Goal: Communication & Community: Participate in discussion

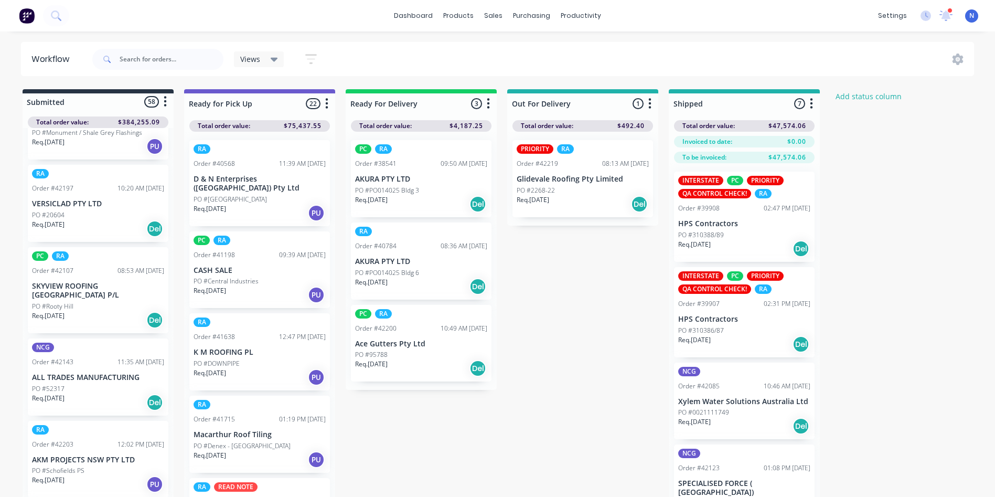
scroll to position [1569, 0]
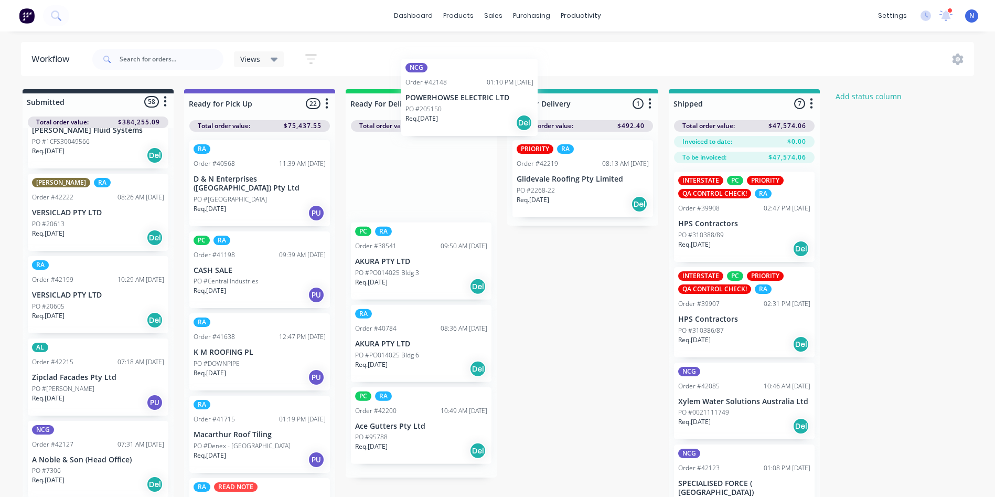
drag, startPoint x: 65, startPoint y: 351, endPoint x: 436, endPoint y: 116, distance: 439.4
click at [436, 116] on div "Submitted 58 Status colour #273444 hex #273444 Save Cancel Summaries Total orde…" at bounding box center [562, 311] width 1141 height 445
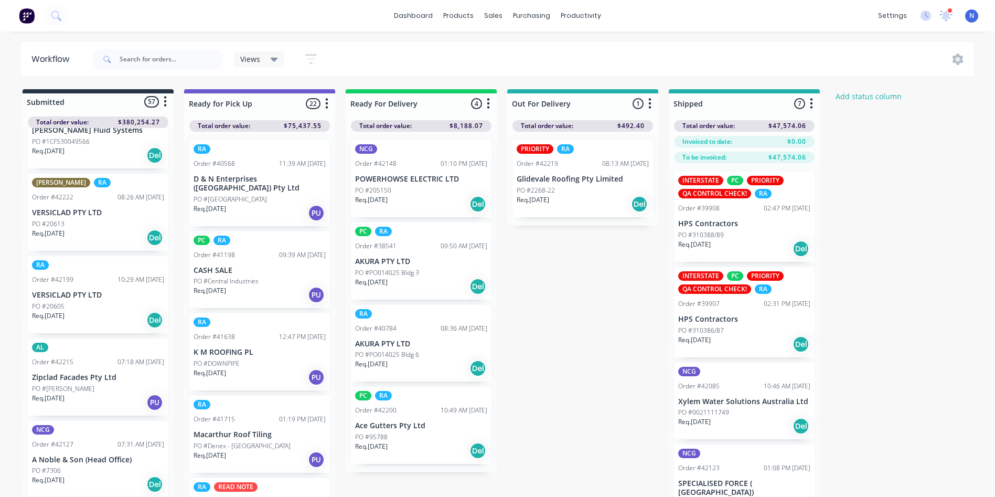
click at [374, 198] on p "Req. [DATE]" at bounding box center [371, 199] width 33 height 9
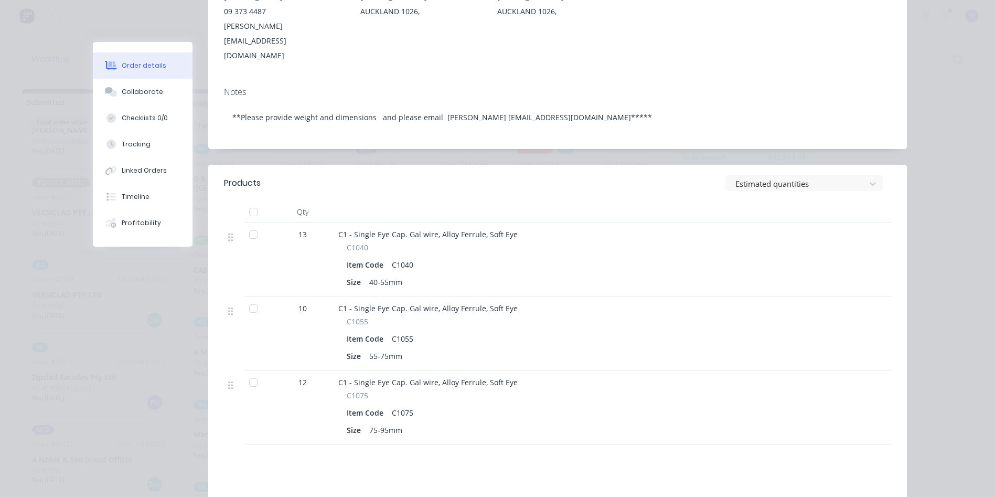
scroll to position [105, 0]
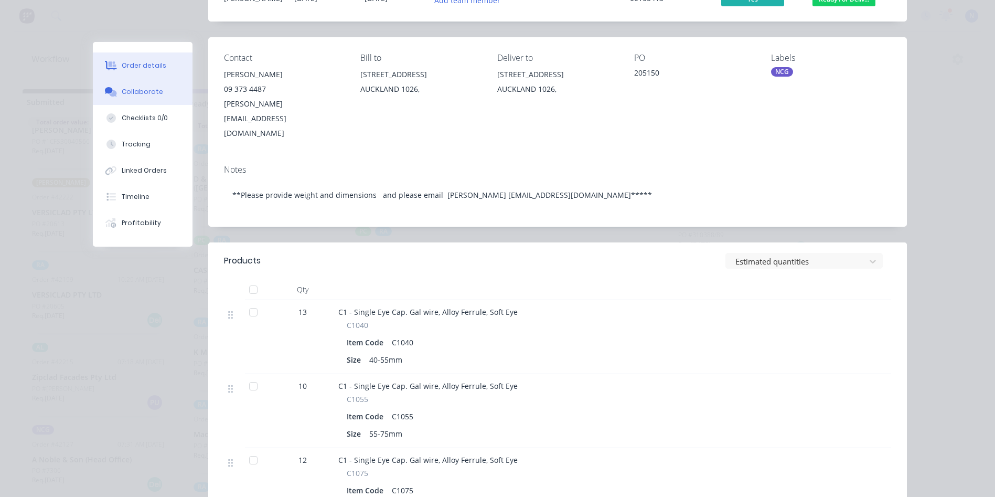
click at [151, 93] on div "Collaborate" at bounding box center [142, 91] width 41 height 9
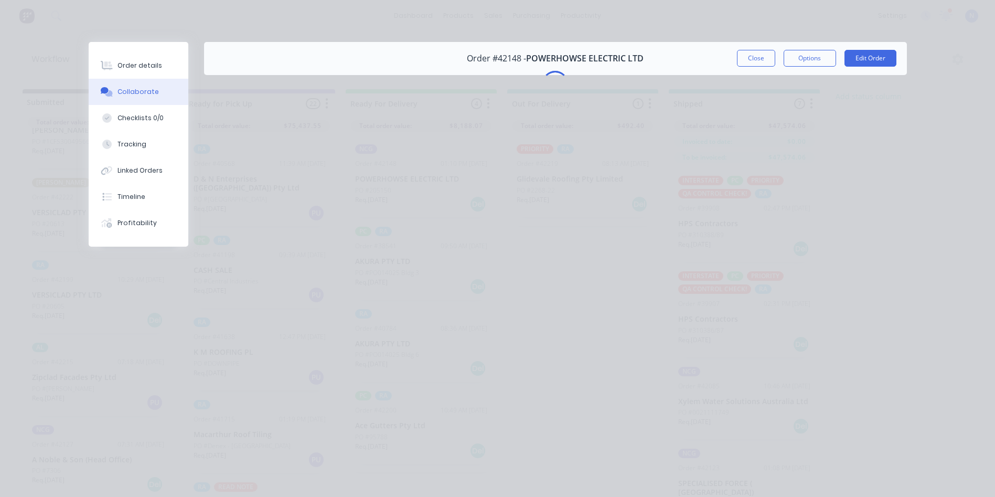
scroll to position [0, 0]
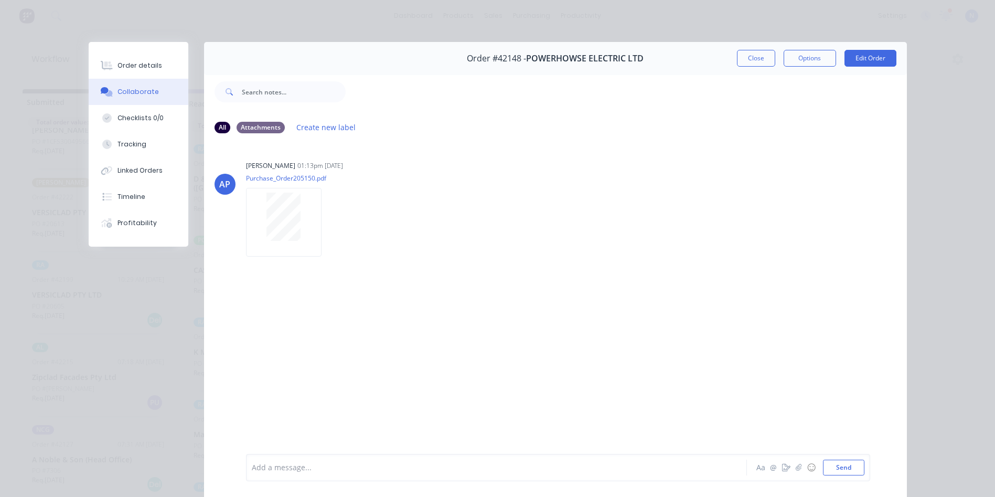
click at [435, 467] on div at bounding box center [481, 467] width 459 height 11
click at [336, 470] on div at bounding box center [481, 467] width 459 height 11
click at [750, 55] on button "Close" at bounding box center [756, 58] width 38 height 17
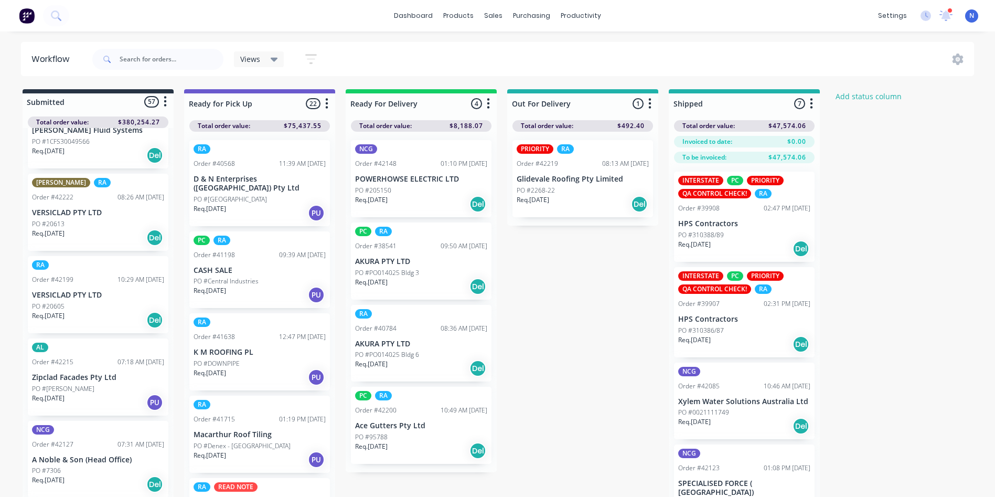
scroll to position [1323, 0]
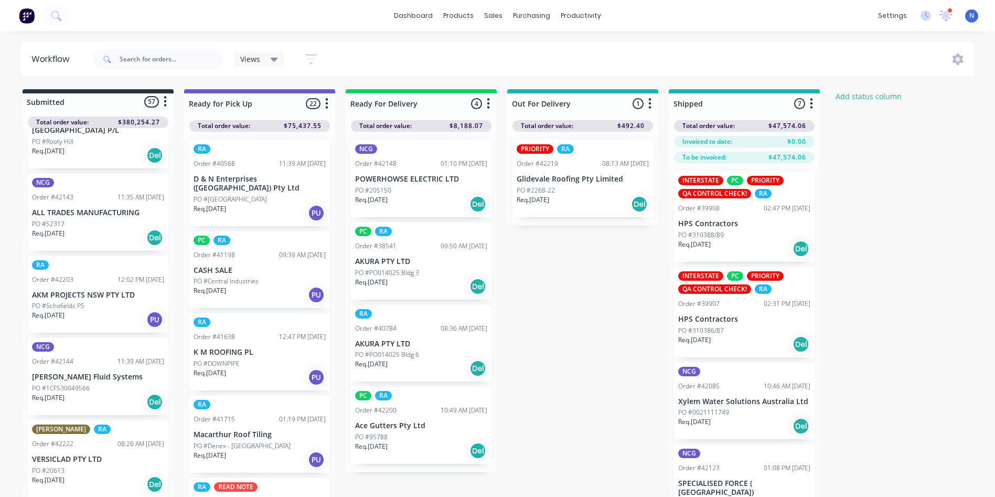
click at [58, 383] on p "PO #1CFS30049566" at bounding box center [61, 387] width 58 height 9
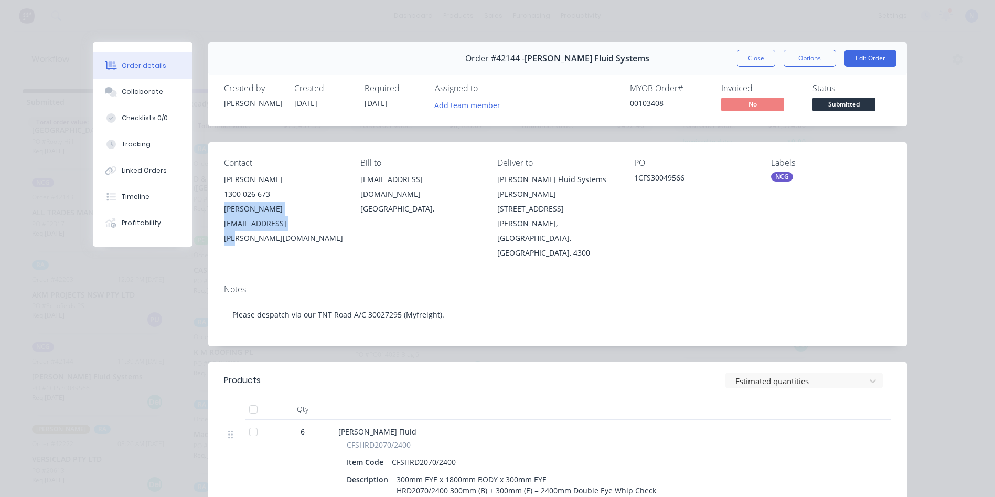
drag, startPoint x: 218, startPoint y: 209, endPoint x: 341, endPoint y: 218, distance: 123.6
click at [341, 218] on div "Contact [PERSON_NAME] 1300 026 673 [PERSON_NAME][EMAIL_ADDRESS][PERSON_NAME][DO…" at bounding box center [557, 209] width 699 height 134
drag, startPoint x: 341, startPoint y: 218, endPoint x: 320, endPoint y: 208, distance: 23.0
copy div "[PERSON_NAME][EMAIL_ADDRESS][PERSON_NAME][DOMAIN_NAME]"
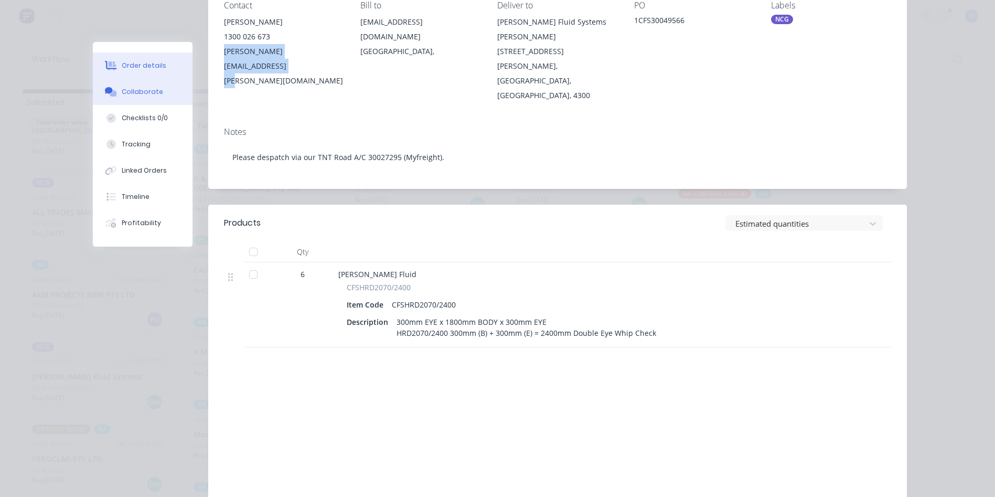
click at [154, 95] on div "Collaborate" at bounding box center [142, 91] width 41 height 9
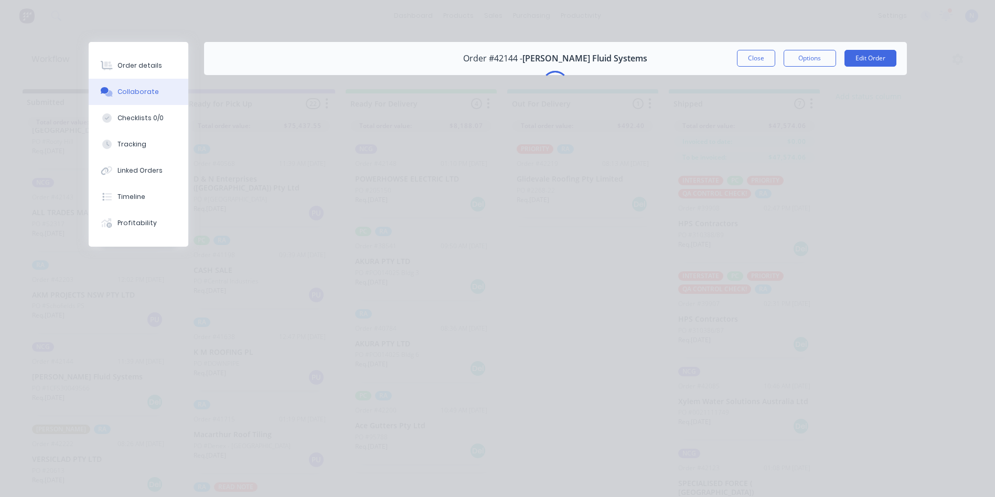
scroll to position [0, 0]
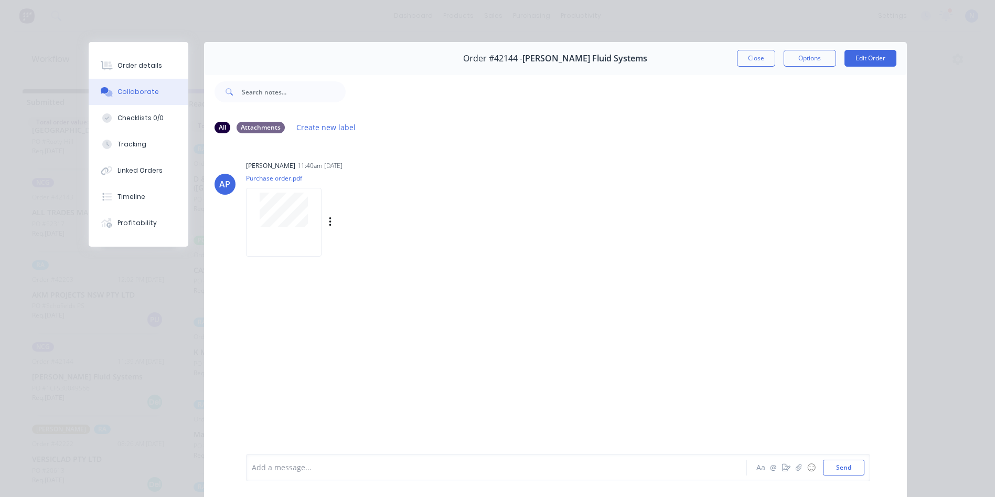
click at [290, 191] on div at bounding box center [284, 222] width 76 height 69
click at [370, 465] on div at bounding box center [481, 467] width 459 height 11
click at [765, 62] on button "Close" at bounding box center [756, 58] width 38 height 17
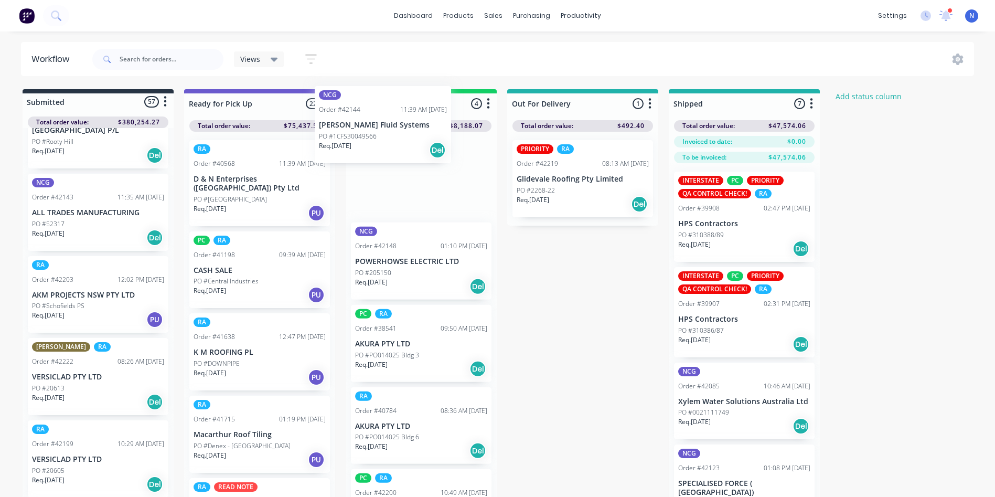
drag, startPoint x: 47, startPoint y: 350, endPoint x: 338, endPoint y: 136, distance: 361.7
click at [338, 136] on div "Submitted 57 Status colour #273444 hex #273444 Save Cancel Summaries Total orde…" at bounding box center [562, 311] width 1141 height 445
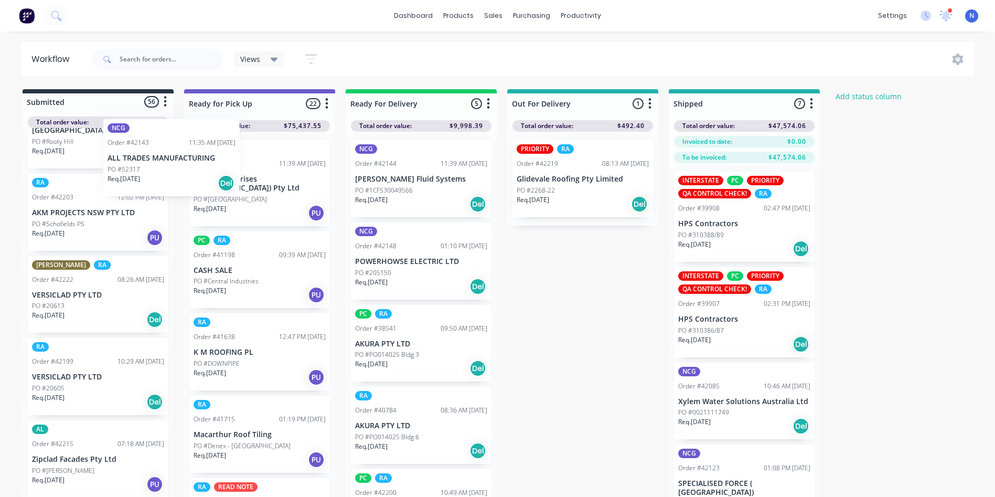
scroll to position [1322, 0]
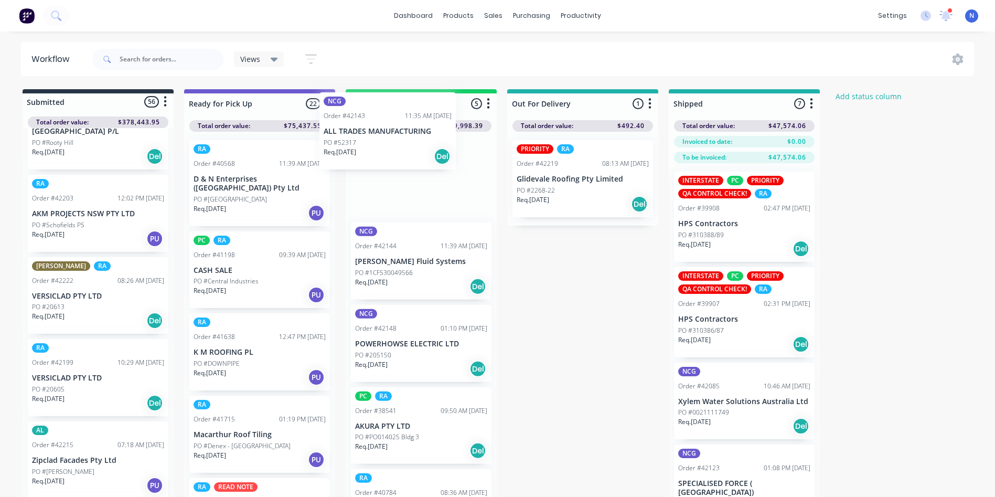
drag, startPoint x: 63, startPoint y: 171, endPoint x: 376, endPoint y: 136, distance: 314.5
click at [376, 133] on div "Submitted 56 Status colour #273444 hex #273444 Save Cancel Summaries Total orde…" at bounding box center [562, 311] width 1141 height 445
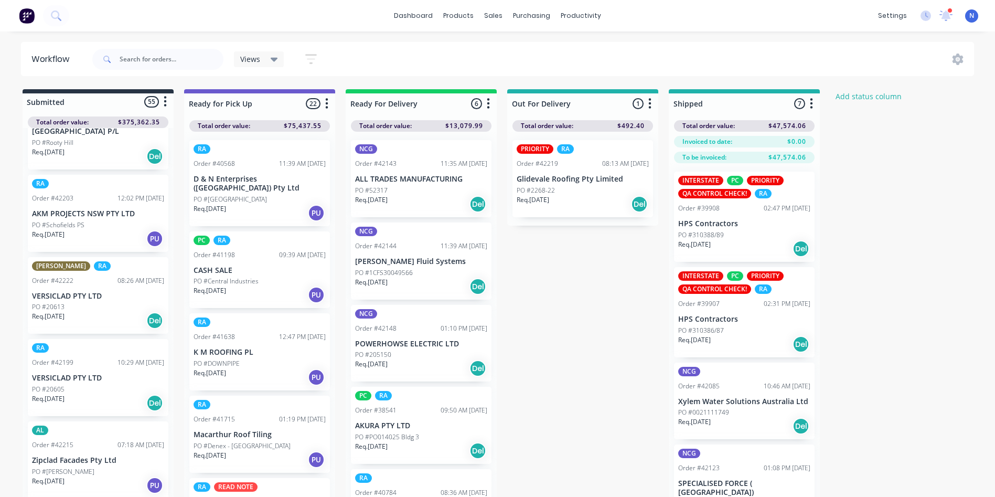
click at [369, 181] on p "ALL TRADES MANUFACTURING" at bounding box center [421, 179] width 132 height 9
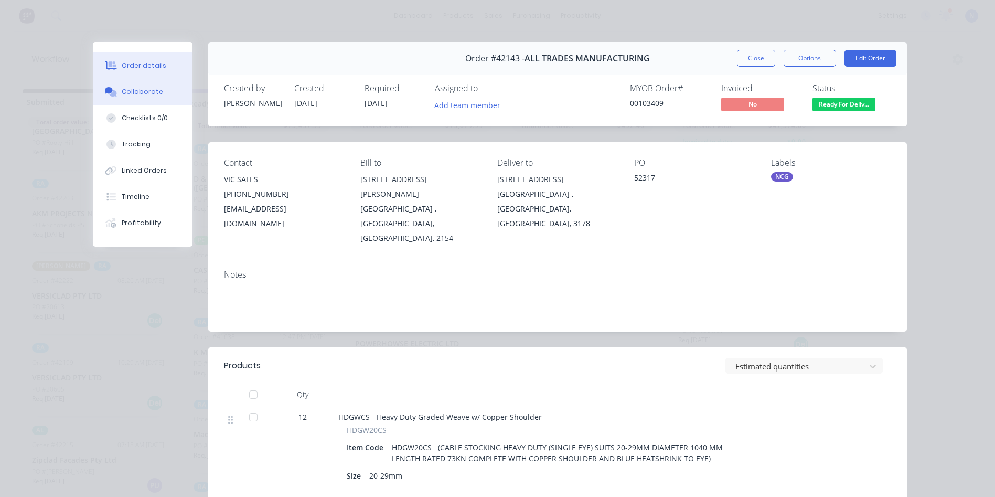
click at [157, 93] on button "Collaborate" at bounding box center [143, 92] width 100 height 26
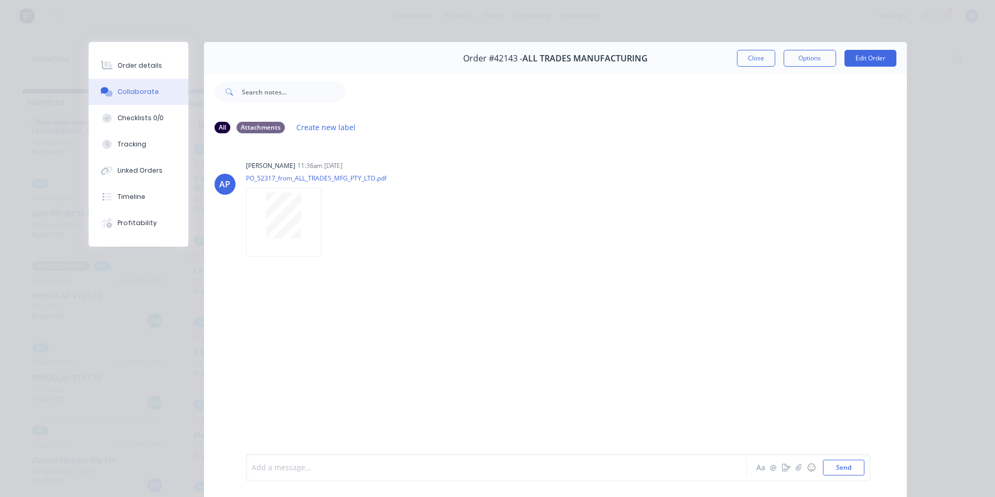
click at [366, 473] on div at bounding box center [481, 467] width 459 height 11
click at [757, 62] on button "Close" at bounding box center [756, 58] width 38 height 17
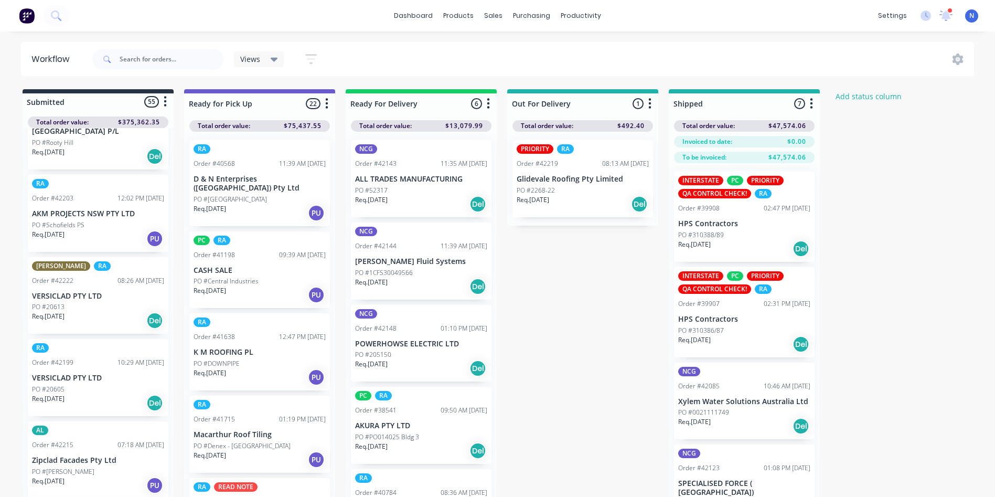
scroll to position [747, 0]
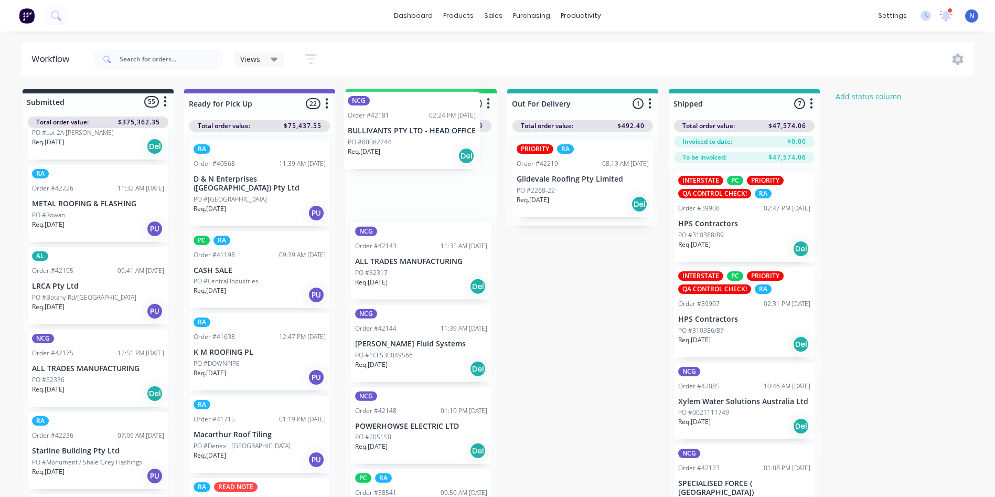
drag, startPoint x: 211, startPoint y: 247, endPoint x: 392, endPoint y: 137, distance: 211.6
click at [392, 137] on div "Submitted 55 Status colour #273444 hex #273444 Save Cancel Summaries Total orde…" at bounding box center [562, 311] width 1141 height 445
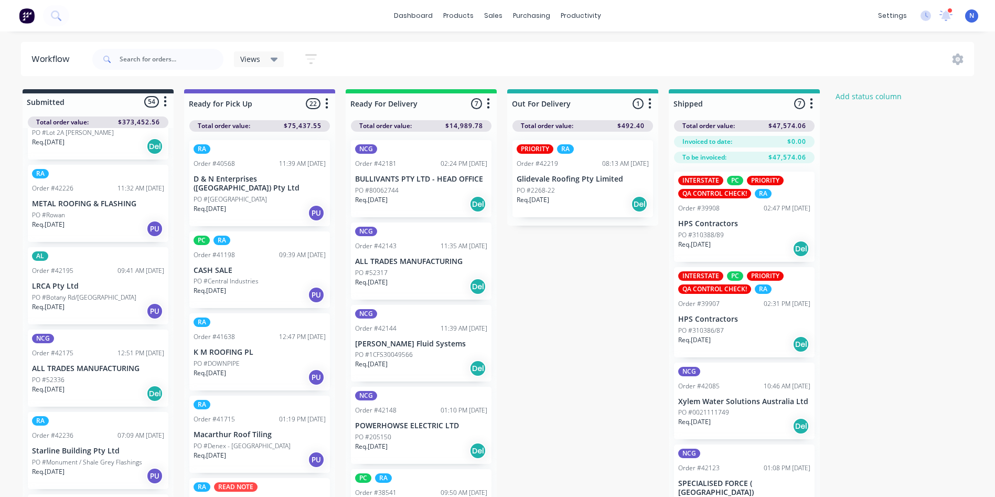
click at [389, 192] on p "PO #80062744" at bounding box center [377, 190] width 44 height 9
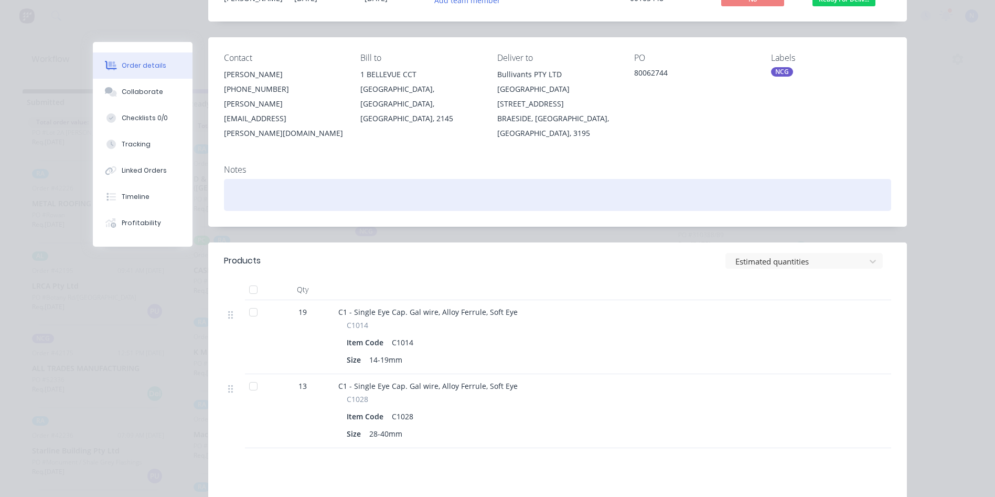
scroll to position [0, 0]
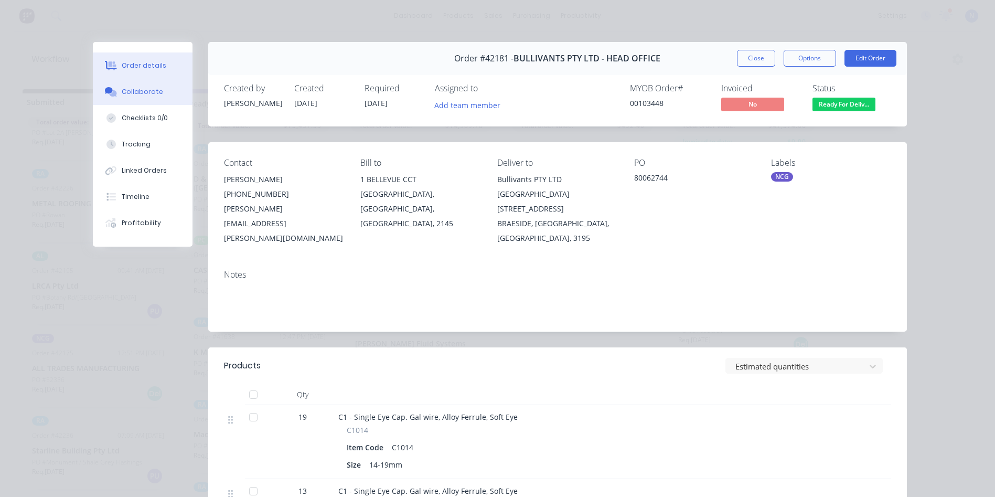
click at [133, 97] on button "Collaborate" at bounding box center [143, 92] width 100 height 26
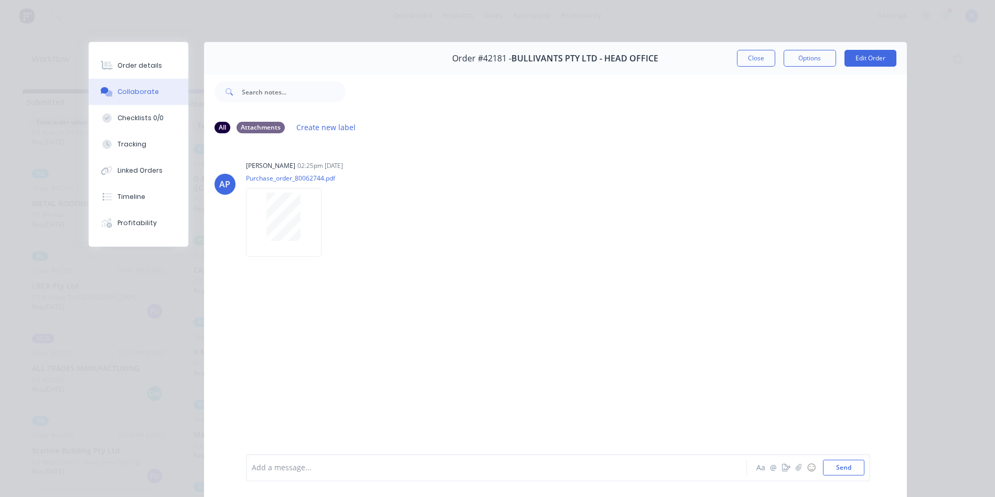
click at [463, 467] on div at bounding box center [481, 467] width 459 height 11
click at [749, 53] on button "Close" at bounding box center [756, 58] width 38 height 17
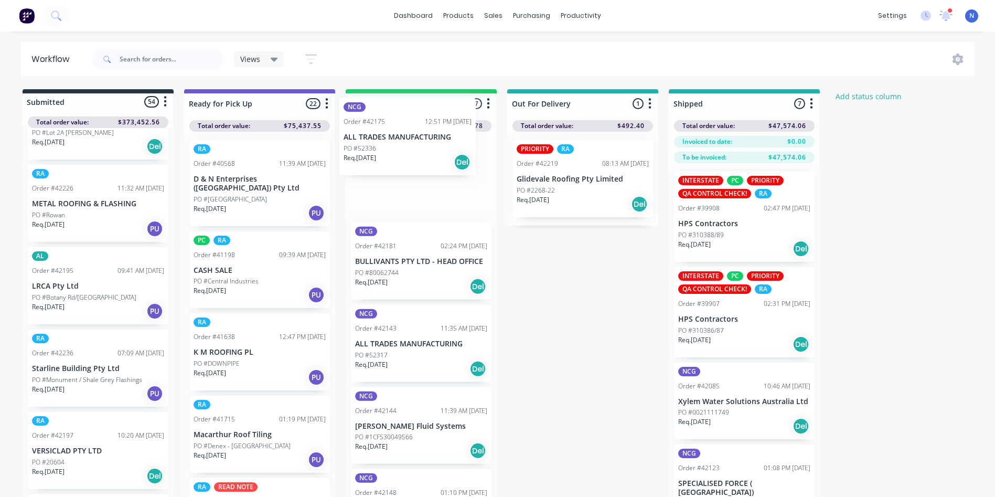
drag, startPoint x: 49, startPoint y: 352, endPoint x: 373, endPoint y: 149, distance: 382.0
click at [373, 149] on div "Submitted 54 Status colour #273444 hex #273444 Save Cancel Summaries Total orde…" at bounding box center [562, 311] width 1141 height 445
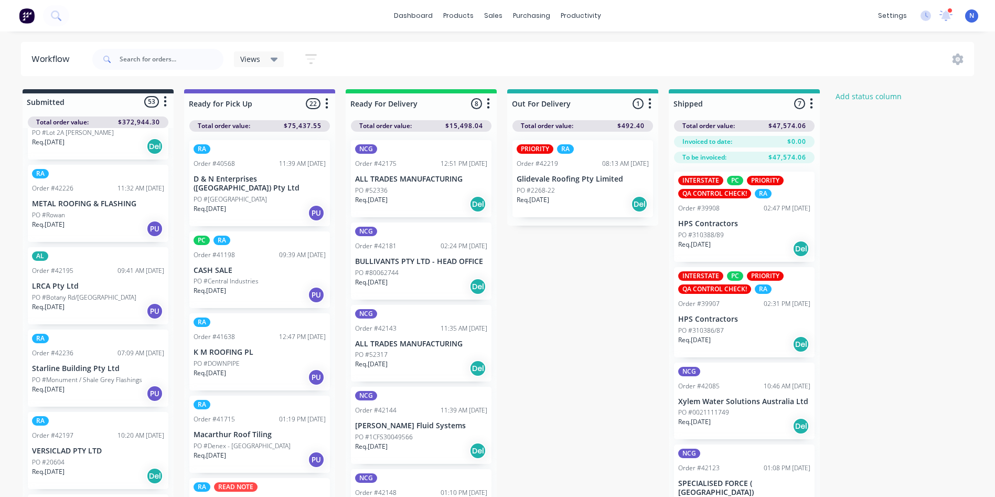
click at [385, 191] on p "PO #52336" at bounding box center [371, 190] width 33 height 9
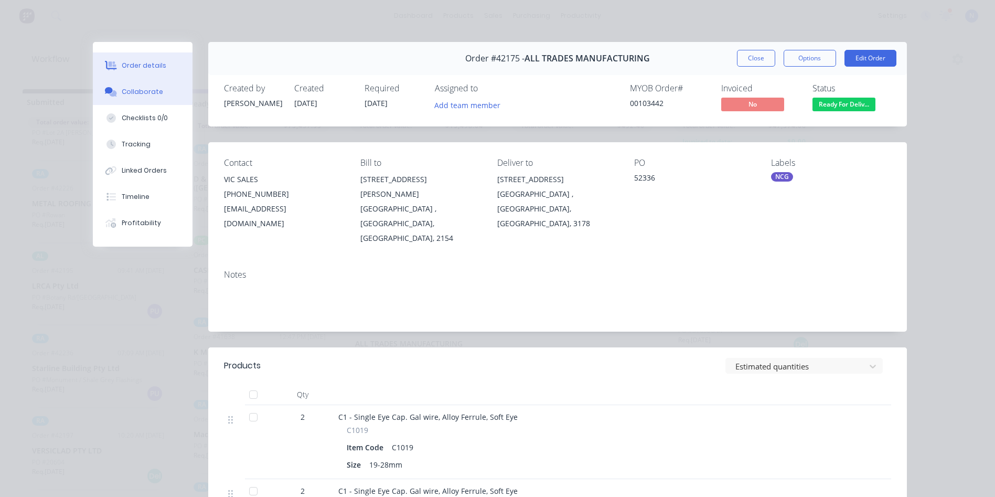
click at [133, 95] on div "Collaborate" at bounding box center [142, 91] width 41 height 9
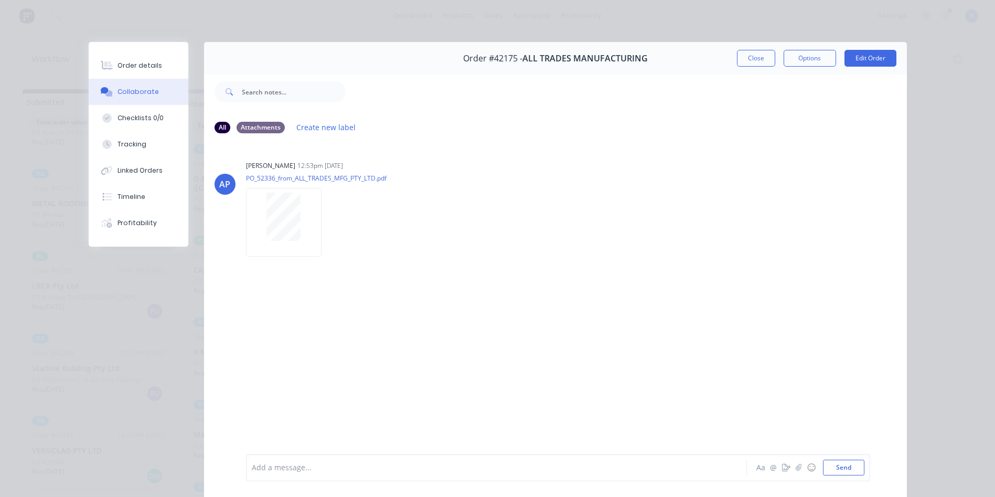
click at [394, 458] on div "Add a message... Aa @ ☺ Send" at bounding box center [558, 467] width 624 height 27
click at [383, 472] on div at bounding box center [481, 467] width 459 height 11
click at [749, 59] on button "Close" at bounding box center [756, 58] width 38 height 17
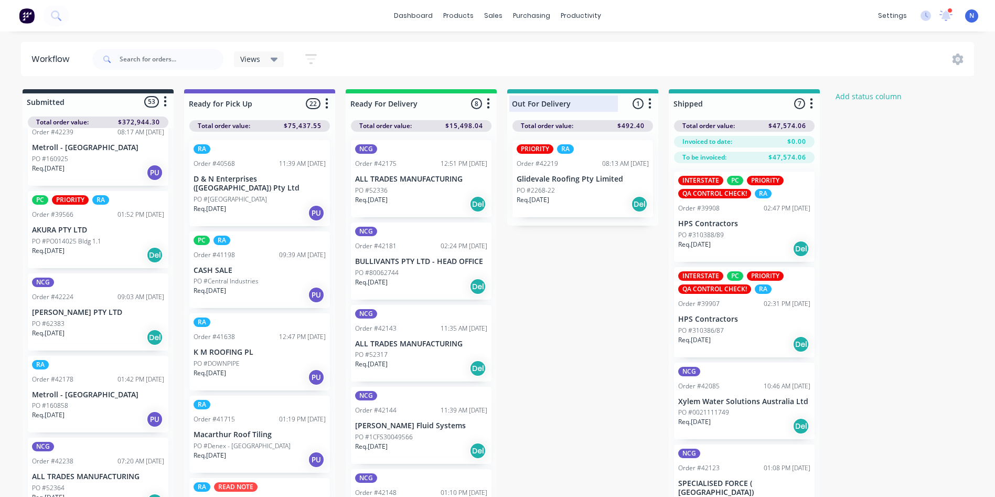
scroll to position [1323, 0]
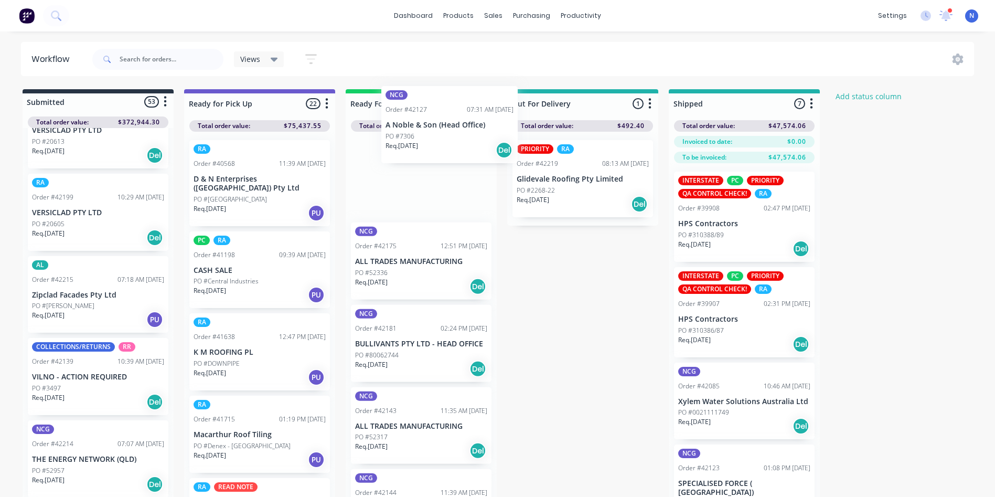
drag, startPoint x: 60, startPoint y: 344, endPoint x: 417, endPoint y: 132, distance: 414.6
click at [417, 132] on div "Submitted 53 Status colour #273444 hex #273444 Save Cancel Summaries Total orde…" at bounding box center [562, 311] width 1141 height 445
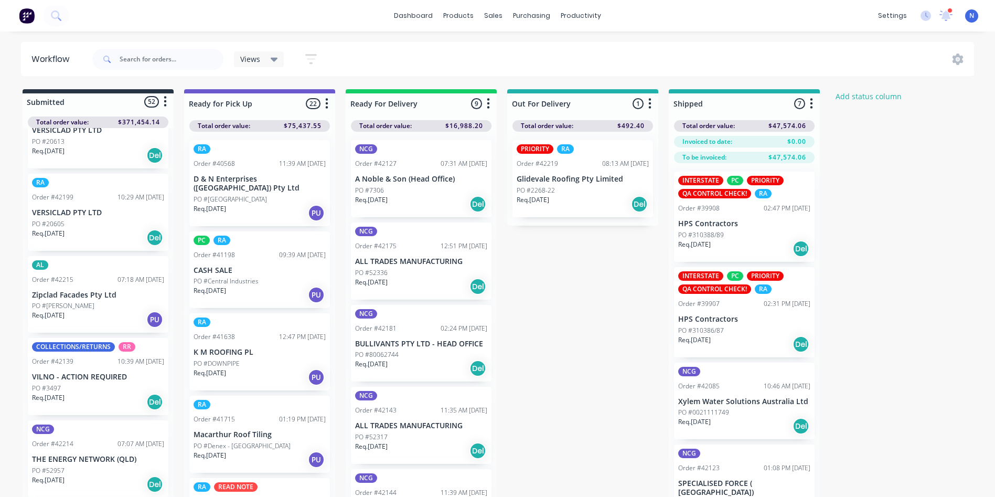
click at [390, 191] on div "PO #7306" at bounding box center [421, 190] width 132 height 9
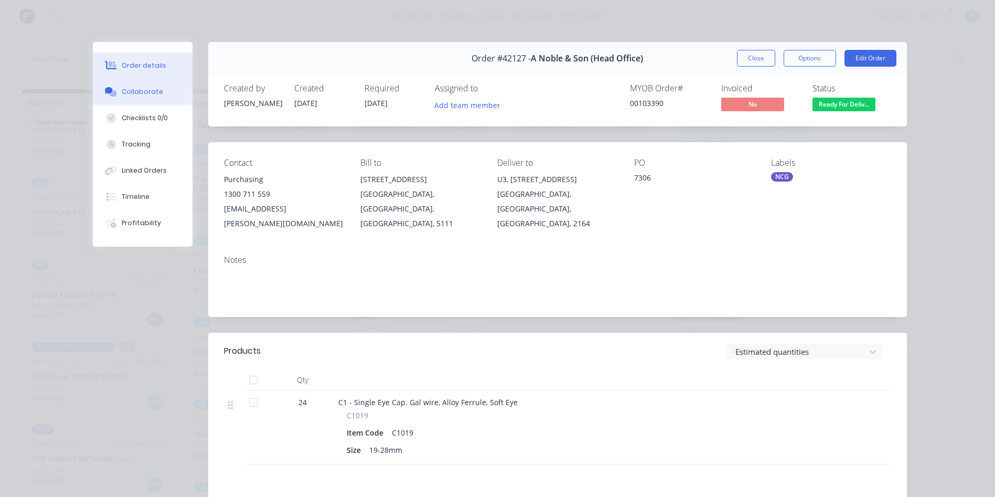
click at [147, 94] on div "Collaborate" at bounding box center [142, 91] width 41 height 9
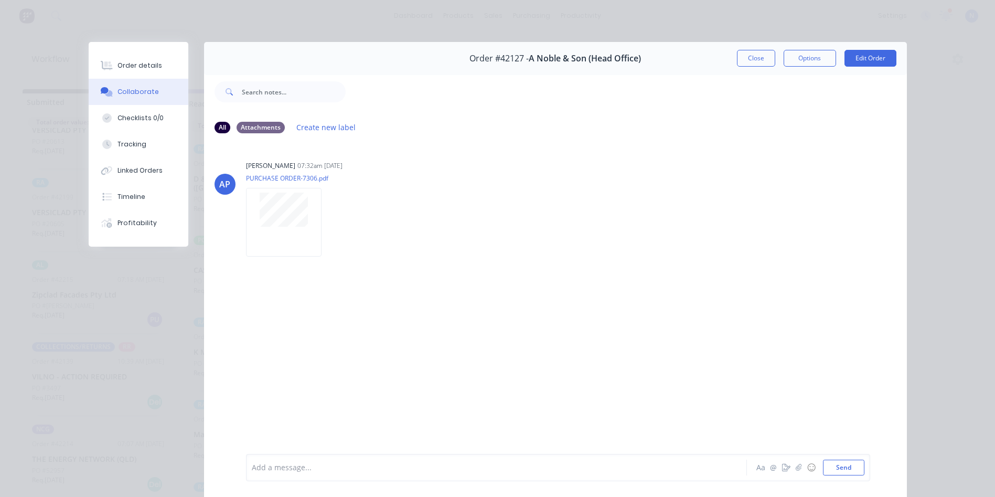
click at [361, 109] on div at bounding box center [626, 92] width 561 height 42
click at [368, 466] on div at bounding box center [481, 467] width 459 height 11
click at [751, 63] on button "Close" at bounding box center [756, 58] width 38 height 17
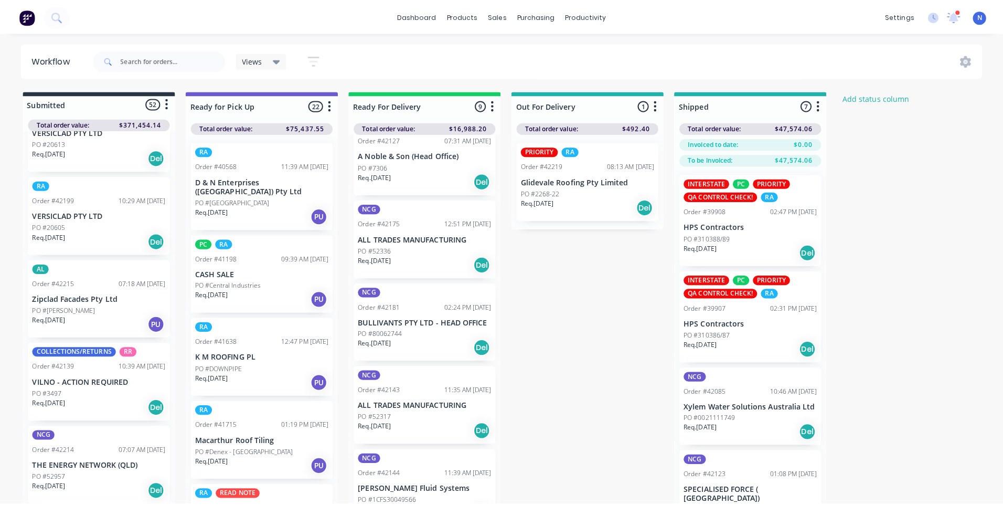
scroll to position [0, 0]
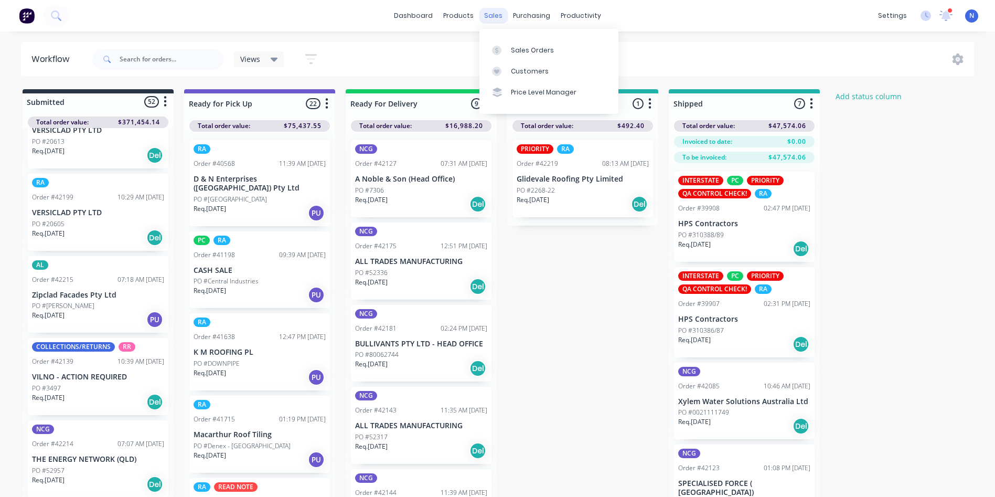
click at [490, 13] on div "sales" at bounding box center [493, 16] width 29 height 16
click at [508, 54] on link "Sales Orders" at bounding box center [548, 49] width 139 height 21
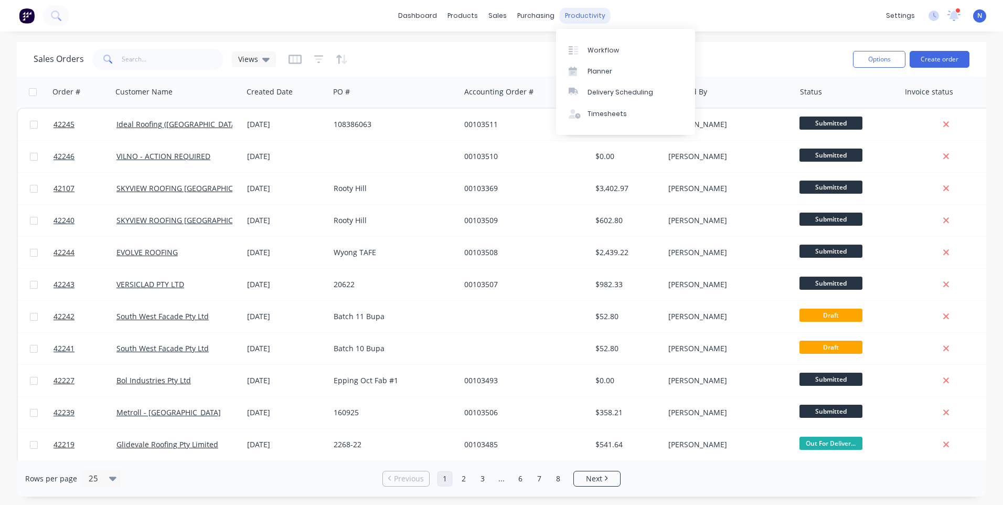
click at [576, 20] on div "productivity" at bounding box center [585, 16] width 51 height 16
click at [601, 50] on div "Workflow" at bounding box center [602, 50] width 31 height 9
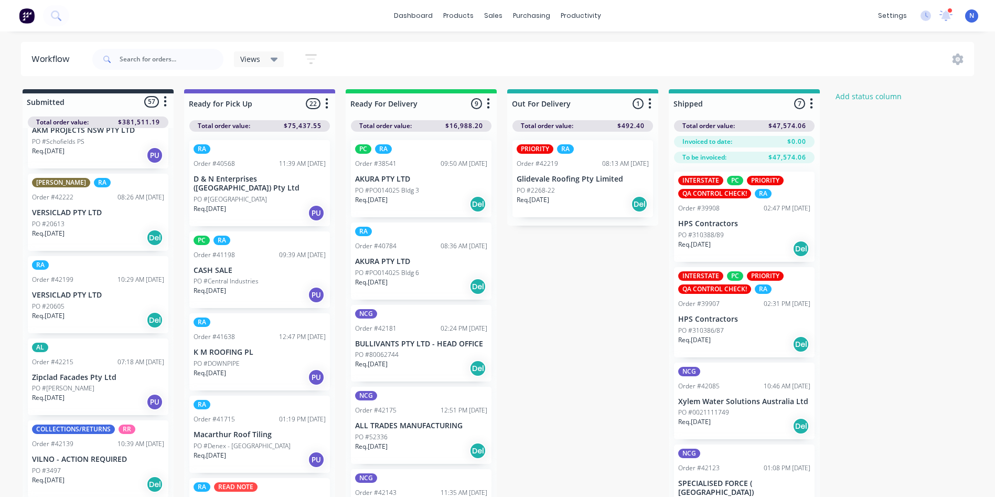
scroll to position [2296, 0]
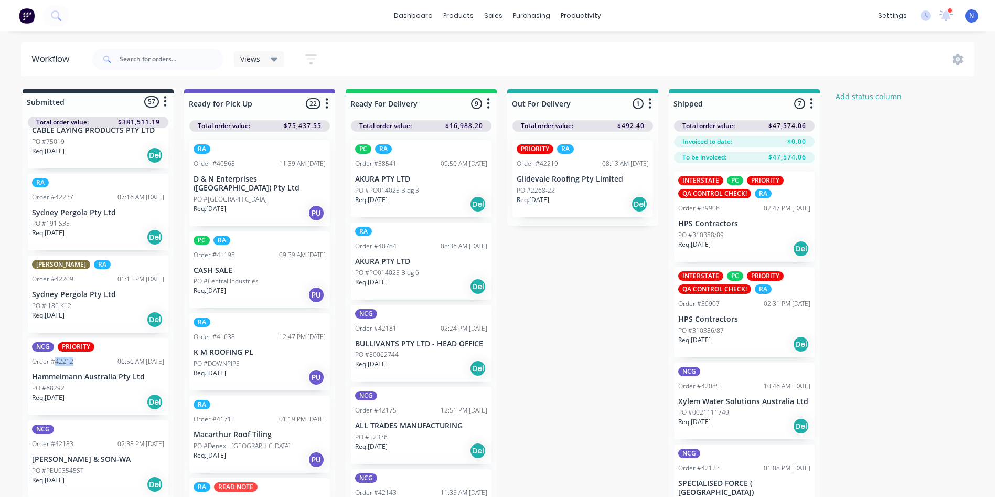
click at [111, 383] on div "PO #68292" at bounding box center [98, 387] width 132 height 9
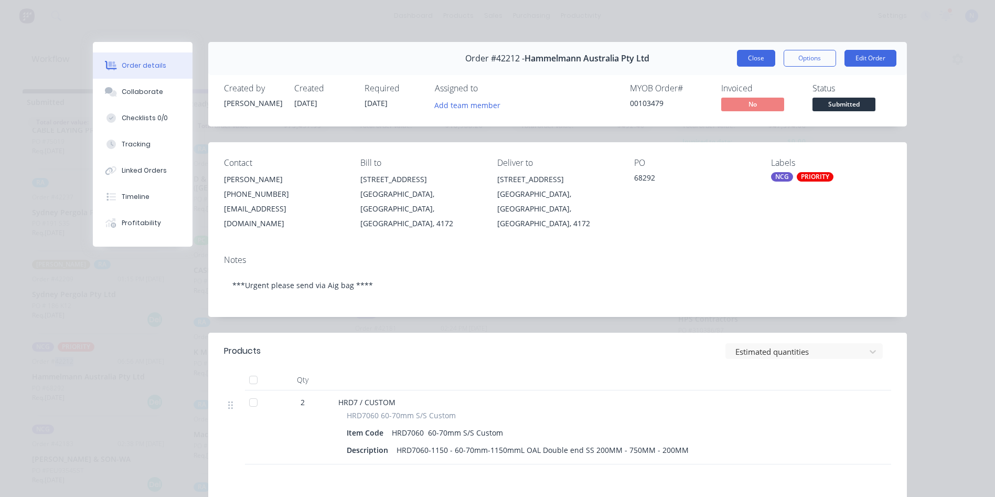
click at [755, 59] on button "Close" at bounding box center [756, 58] width 38 height 17
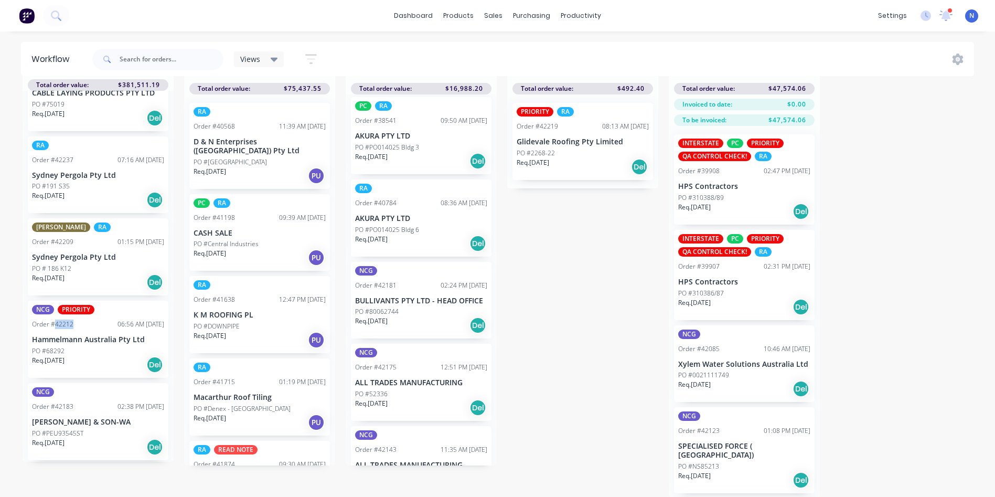
scroll to position [0, 0]
